Goal: Information Seeking & Learning: Learn about a topic

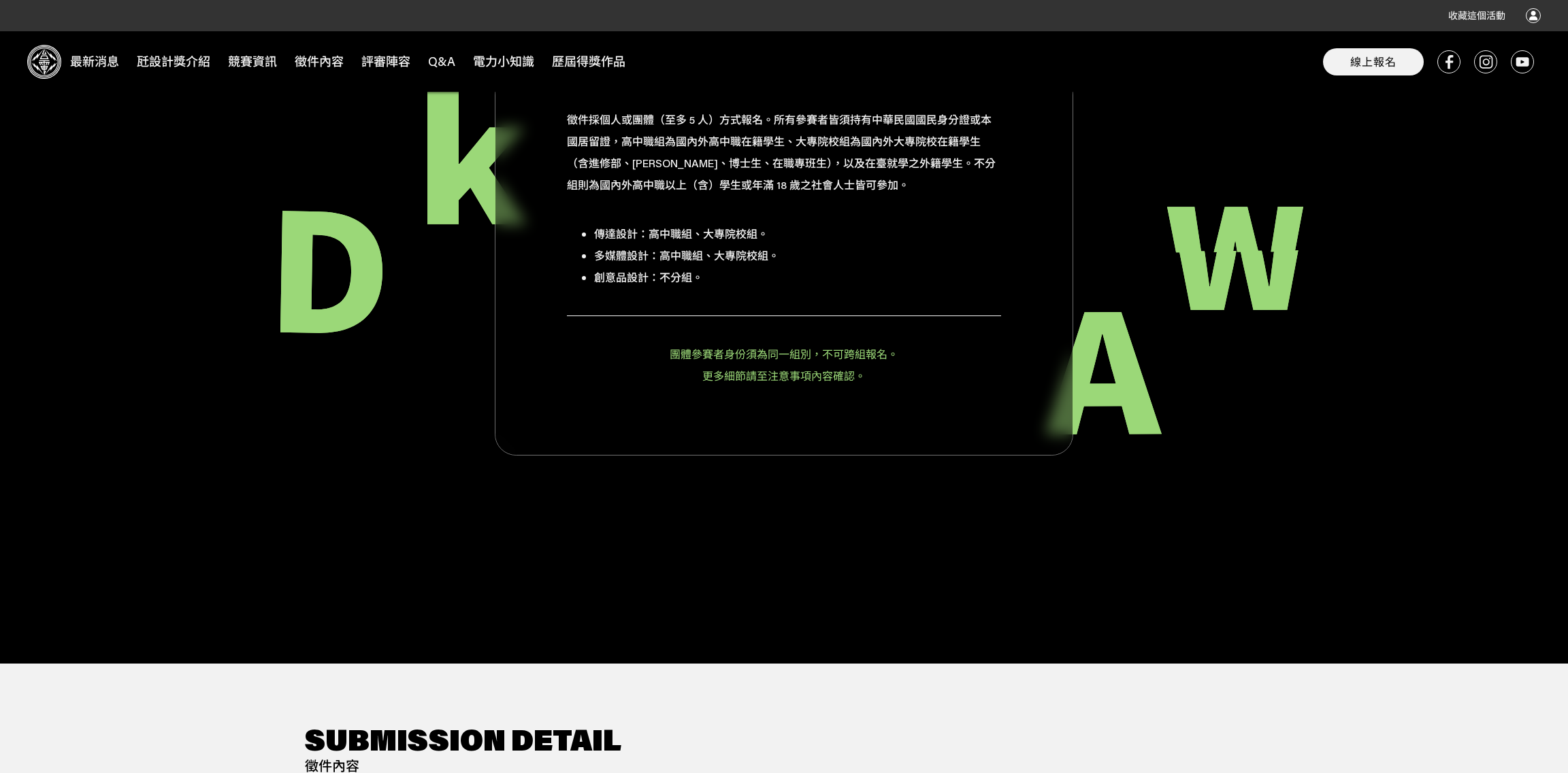
scroll to position [1905, 0]
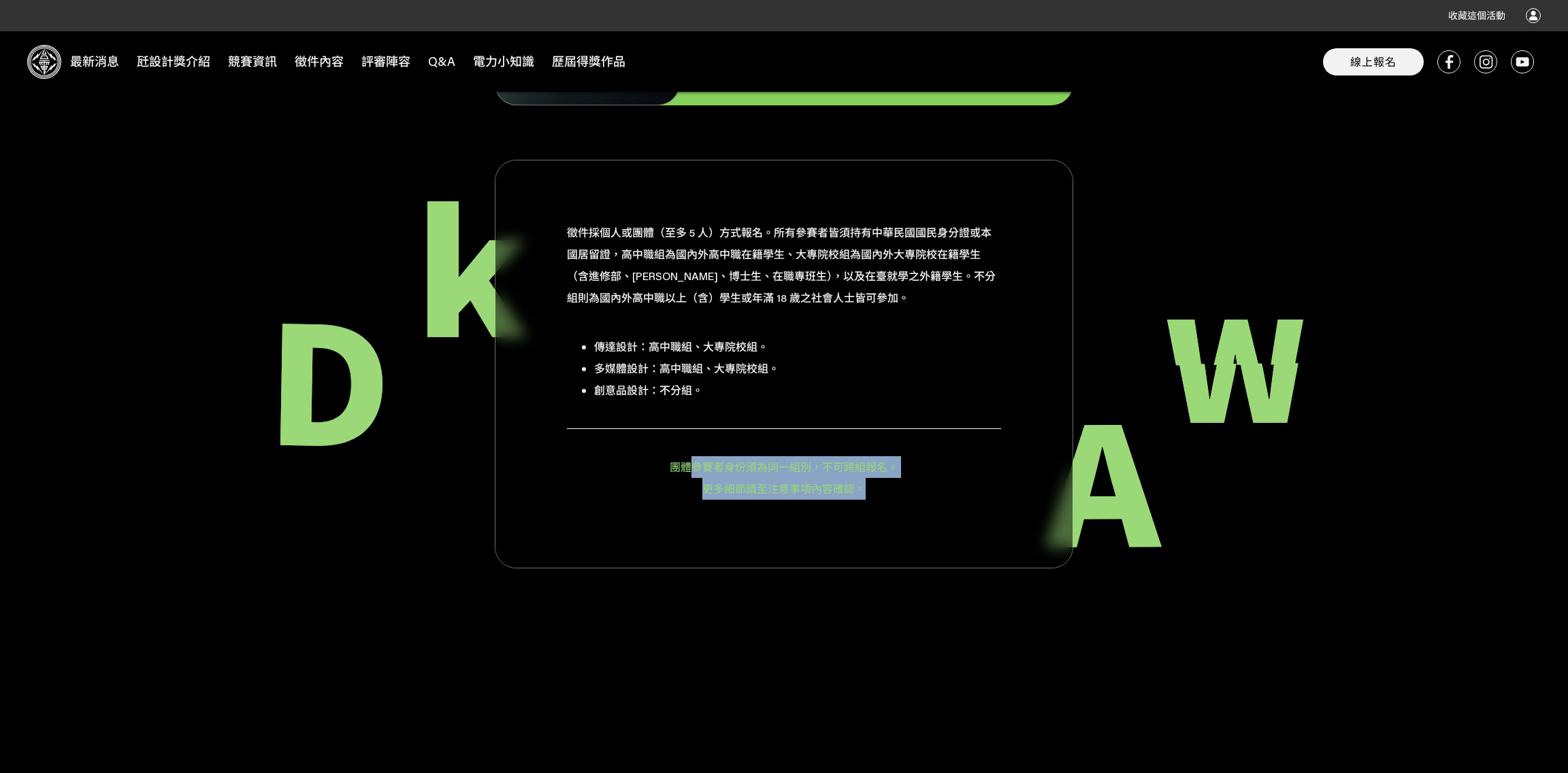
drag, startPoint x: 691, startPoint y: 447, endPoint x: 875, endPoint y: 464, distance: 184.8
click at [875, 464] on div "團體參賽者身份須為同一組別，不可跨組報名。 更多細節請至注意事項內容確認。" at bounding box center [784, 465] width 434 height 72
click at [888, 494] on div "徵件採個人或團體（至多 5 人）方式報名。所有參賽者皆須持有中華民國國民身分證或本國居留證，高中職組為國內外高中職在籍學生、大專院校組為國內外大專院校在籍學生…" at bounding box center [783, 364] width 579 height 409
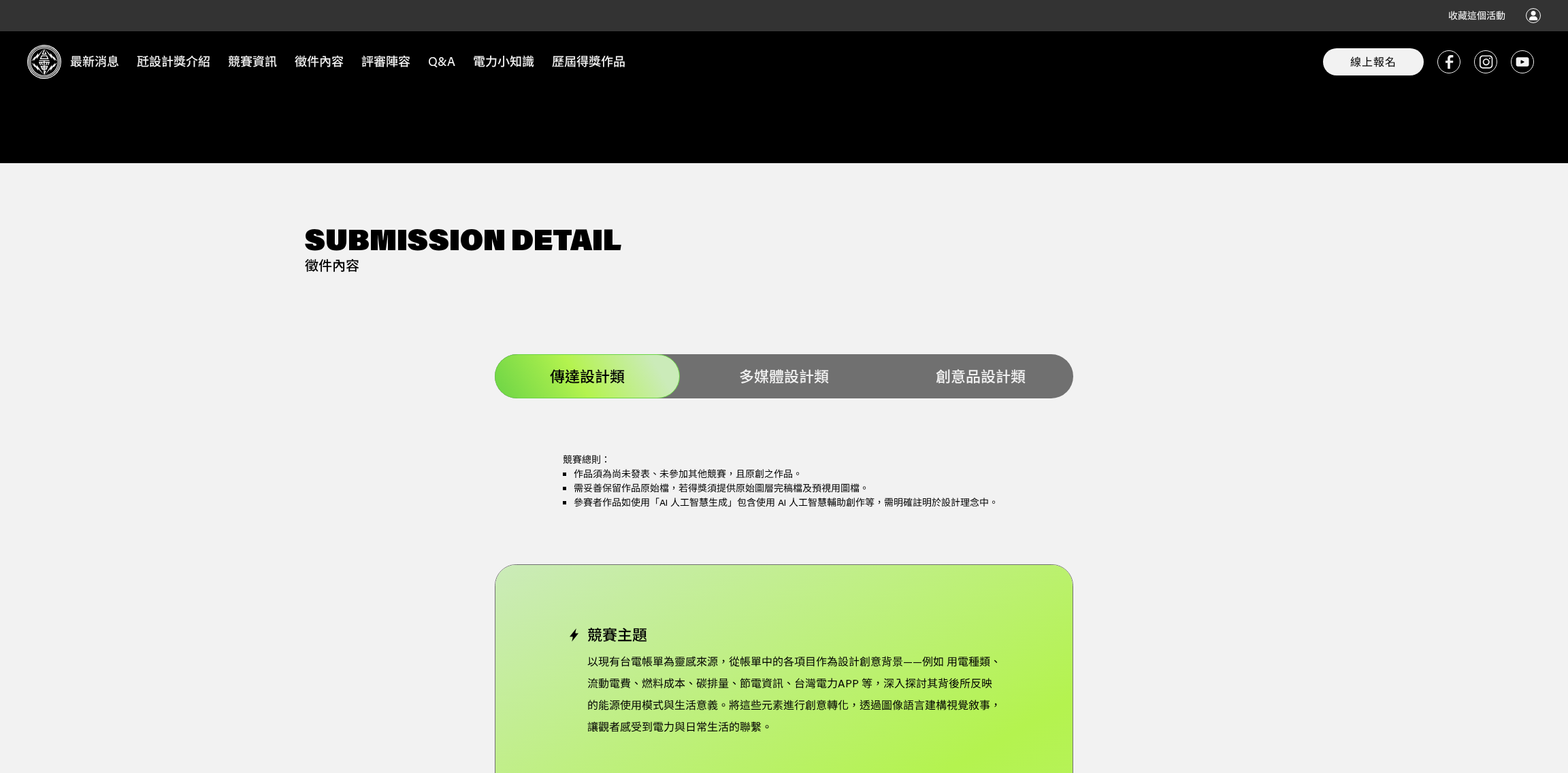
scroll to position [2516, 0]
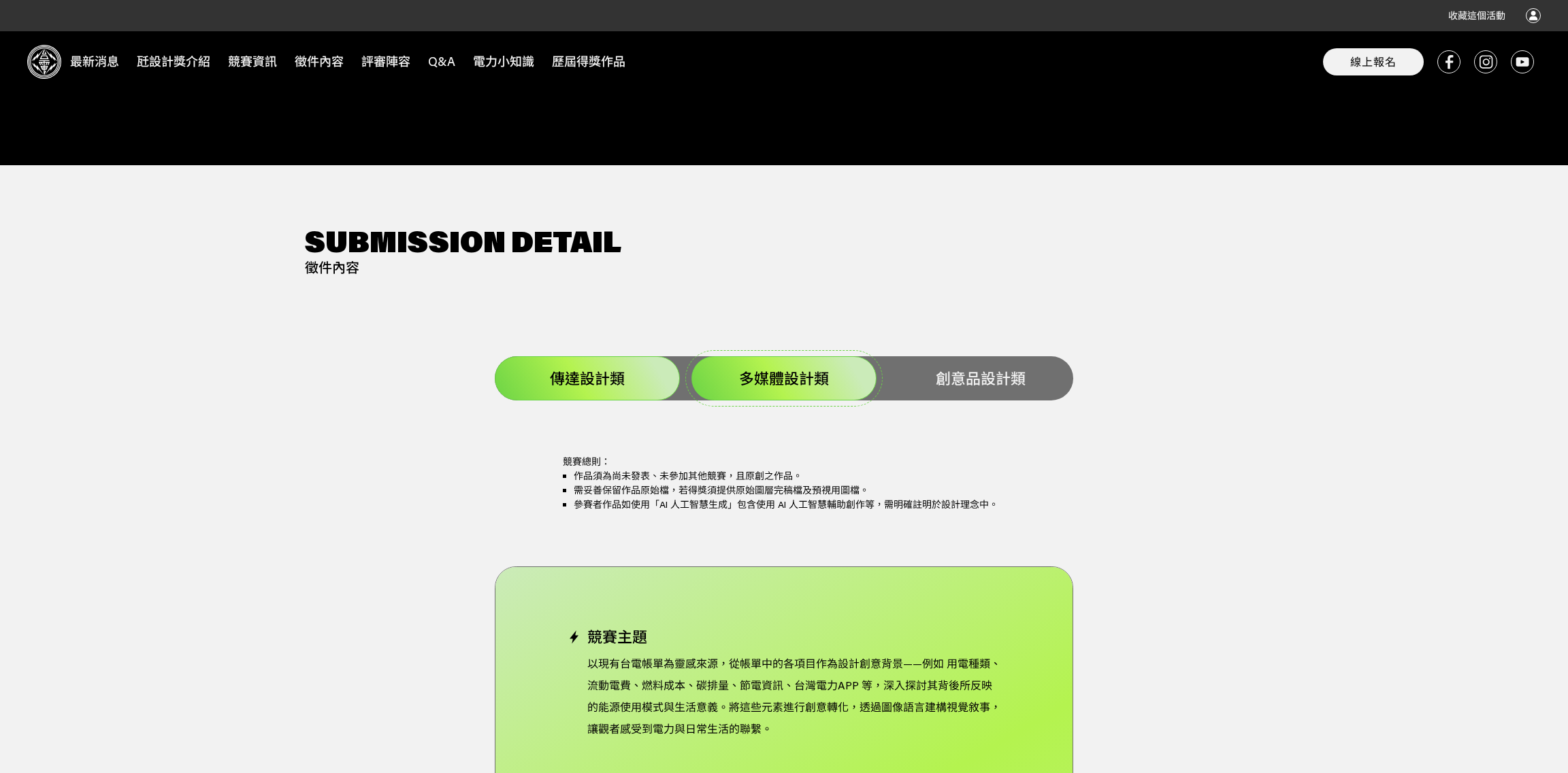
click at [803, 369] on span "多媒體設計類" at bounding box center [784, 378] width 90 height 20
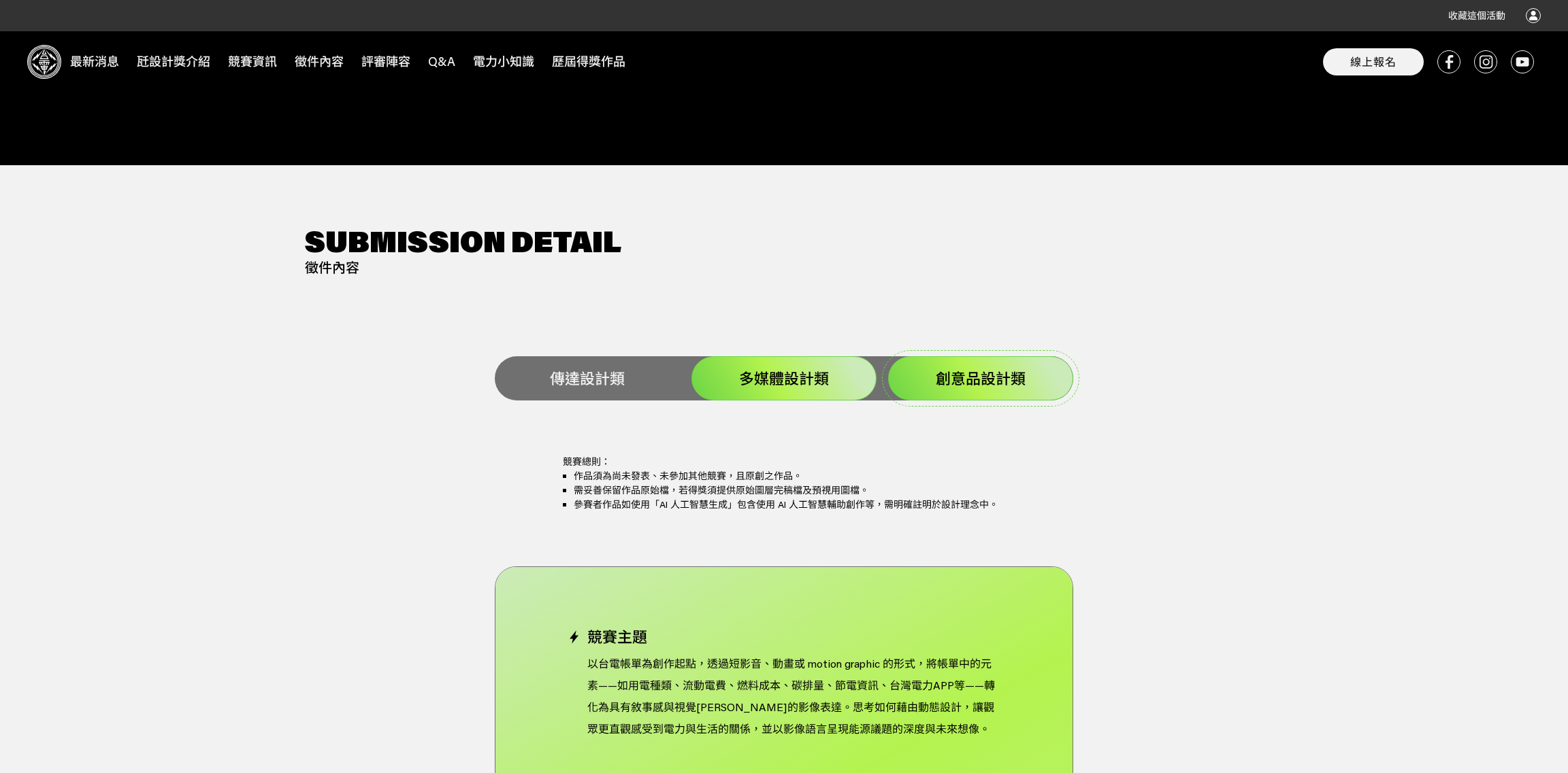
click at [974, 368] on div "創意品設計類" at bounding box center [980, 378] width 185 height 44
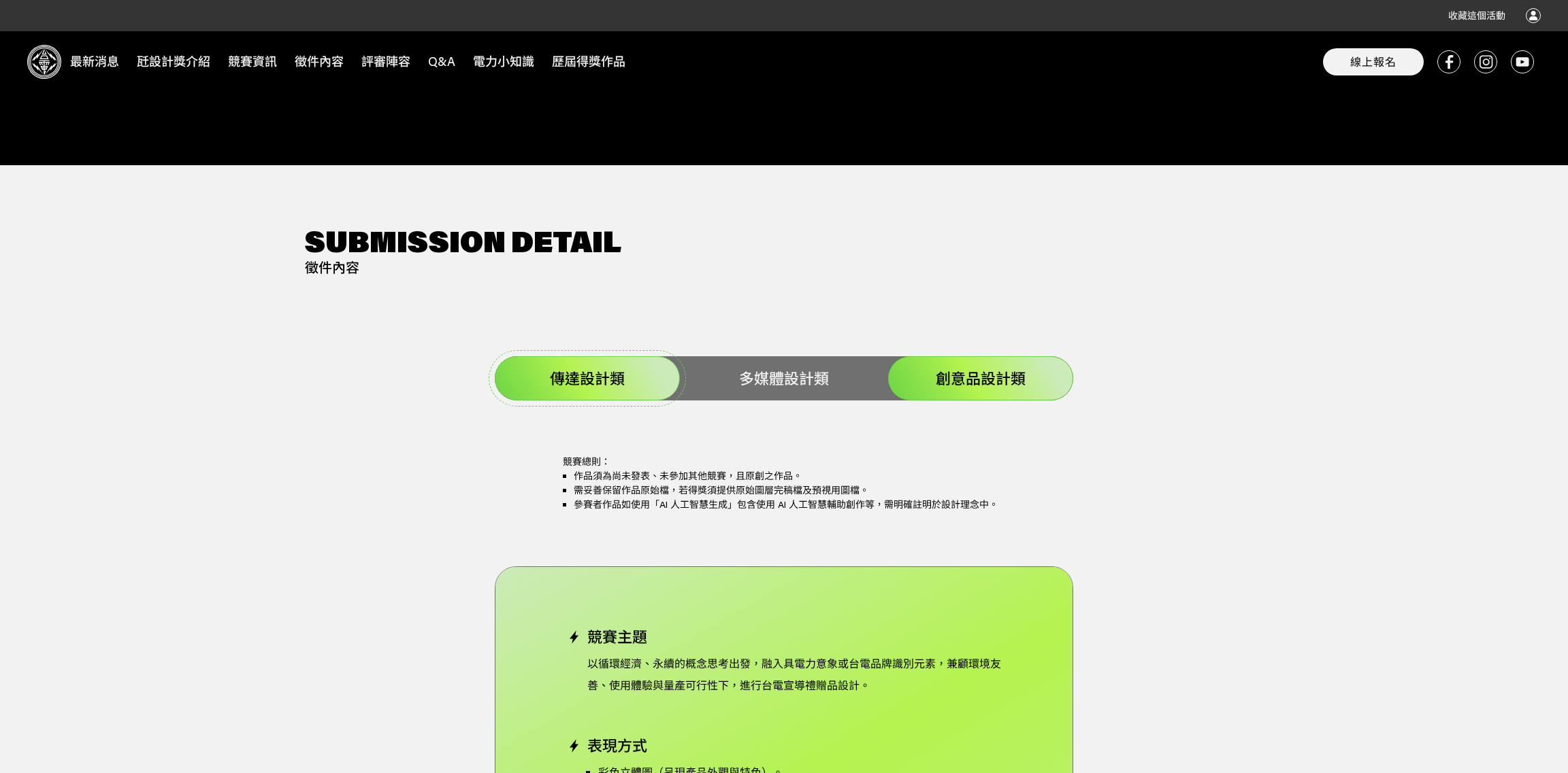
click at [571, 369] on span "傳達設計類" at bounding box center [587, 378] width 74 height 20
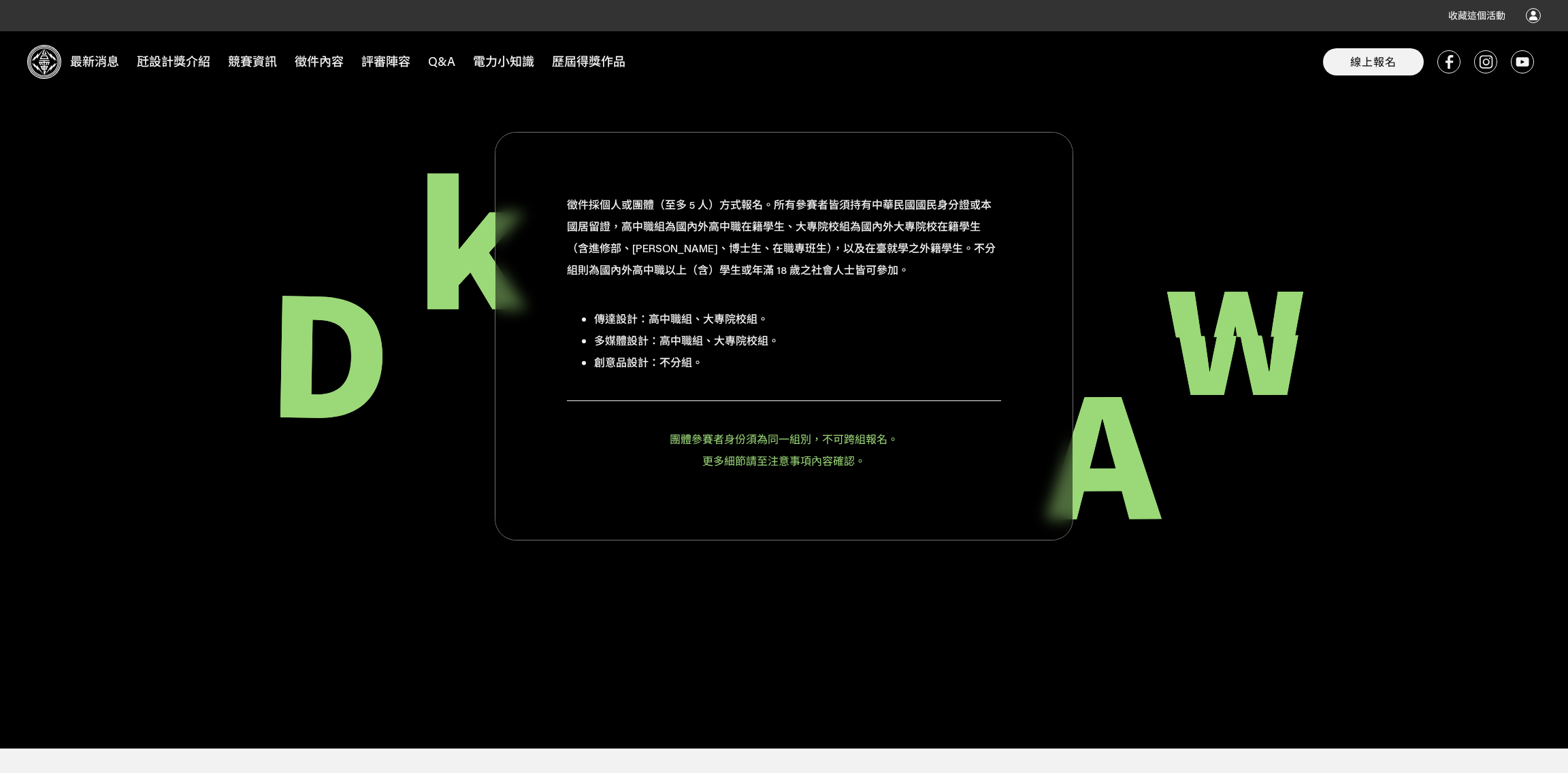
scroll to position [1768, 0]
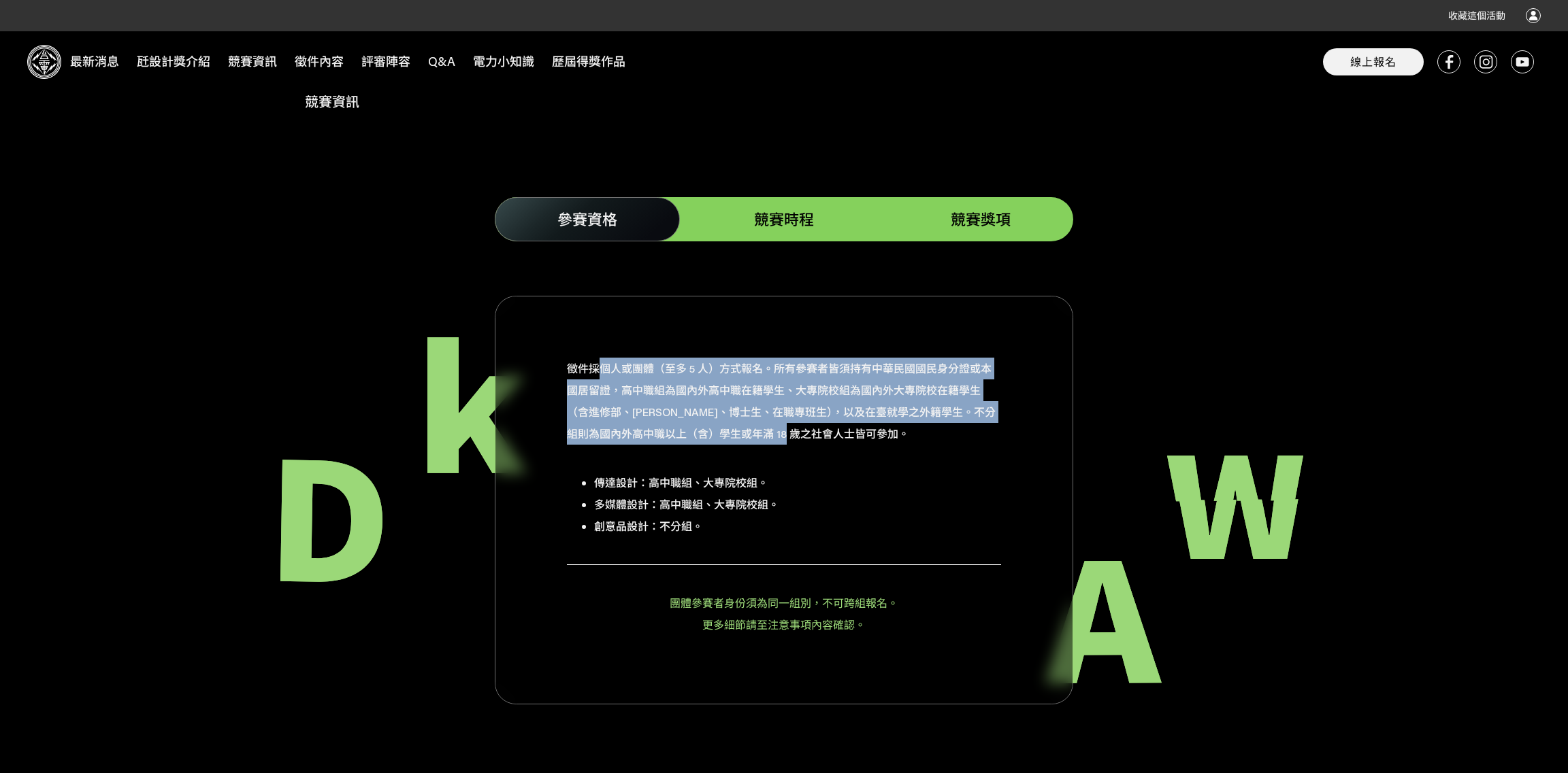
drag, startPoint x: 596, startPoint y: 339, endPoint x: 897, endPoint y: 424, distance: 312.8
click at [897, 424] on p "徵件採個人或團體（至多 5 人）方式報名。所有參賽者皆須持有中華民國國民身分證或本國居留證，高中職組為國內外高中職在籍學生、大專院校組為國內外大專院校在籍學生…" at bounding box center [784, 401] width 434 height 87
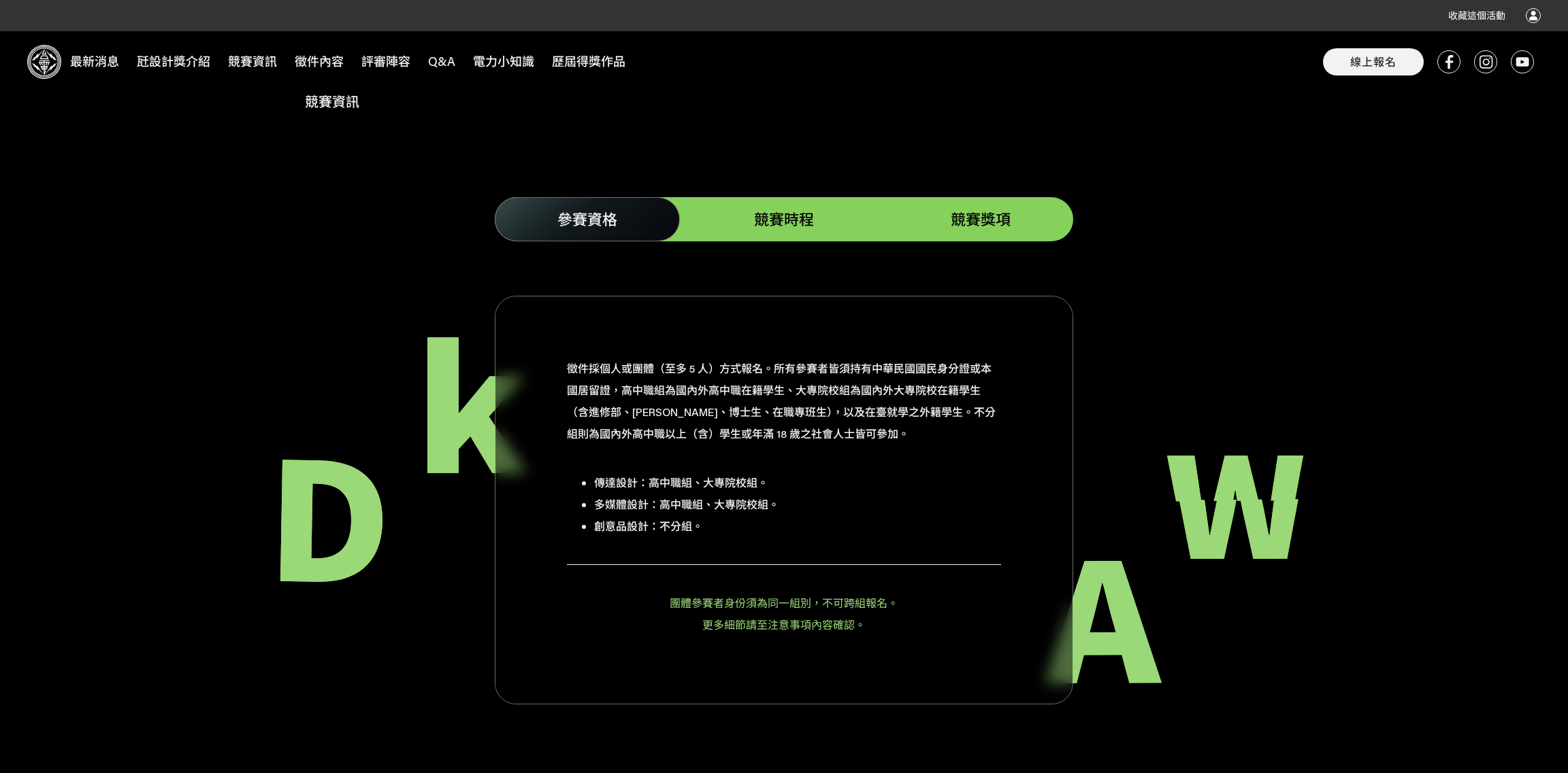
click at [676, 494] on li "多媒體設計：高中職組、大專院校組。" at bounding box center [797, 505] width 407 height 22
drag, startPoint x: 633, startPoint y: 461, endPoint x: 827, endPoint y: 492, distance: 196.5
click at [827, 492] on ul "傳達設計：高中職組、大專院校組。 多媒體設計：高中職組、大專院校組。 創意品設計：不分組。" at bounding box center [784, 504] width 434 height 65
click at [768, 516] on li "創意品設計：不分組。" at bounding box center [797, 526] width 407 height 22
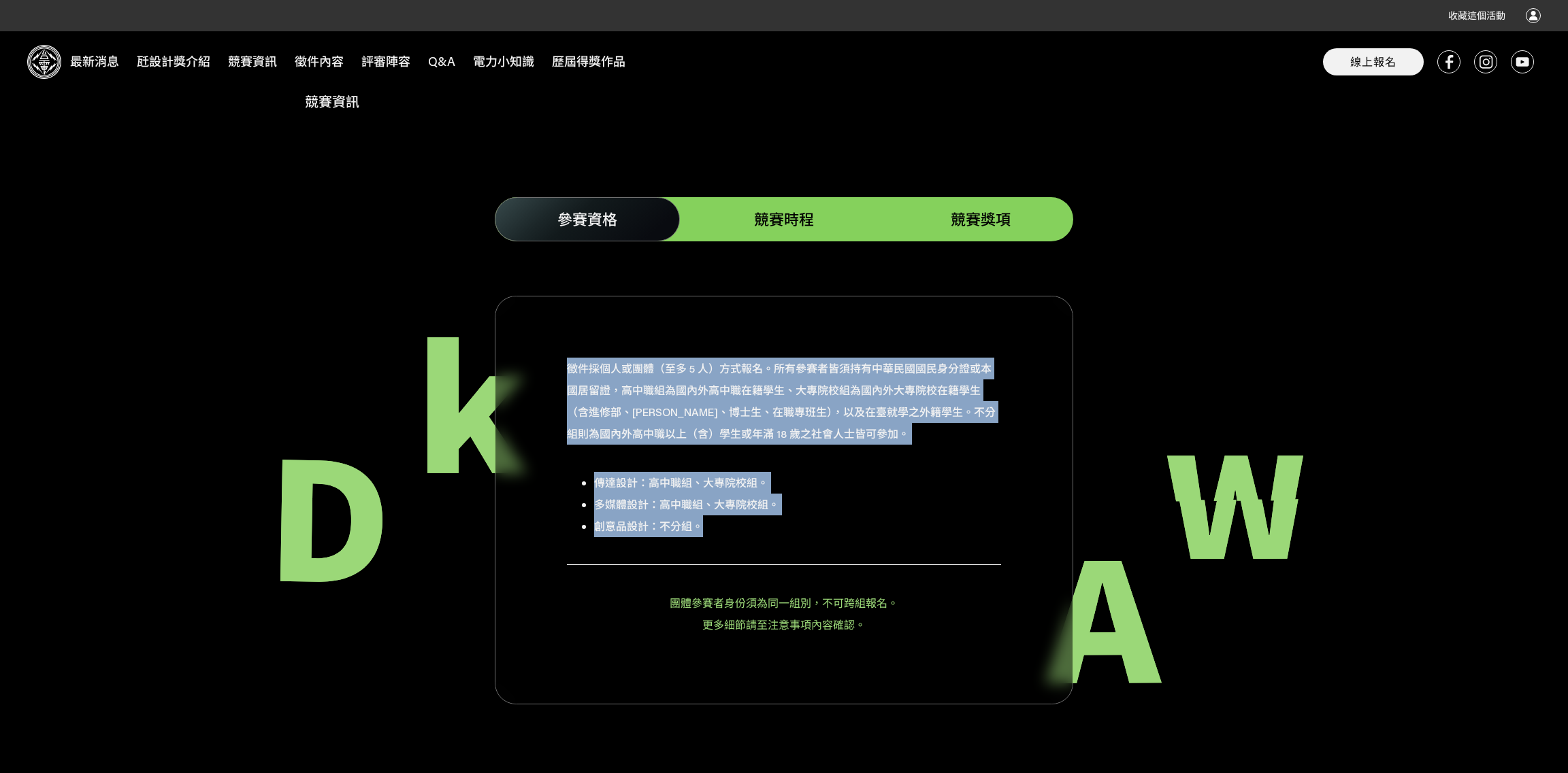
drag, startPoint x: 736, startPoint y: 510, endPoint x: 562, endPoint y: 474, distance: 177.7
click at [562, 474] on div "徵件採個人或團體（至多 5 人）方式報名。所有參賽者皆須持有中華民國國民身分證或本國居留證，高中職組為國內外高中職在籍學生、大專院校組為國內外大專院校在籍學生…" at bounding box center [783, 500] width 579 height 409
click at [930, 516] on li "創意品設計：不分組。" at bounding box center [797, 526] width 407 height 22
